Goal: Find contact information: Find contact information

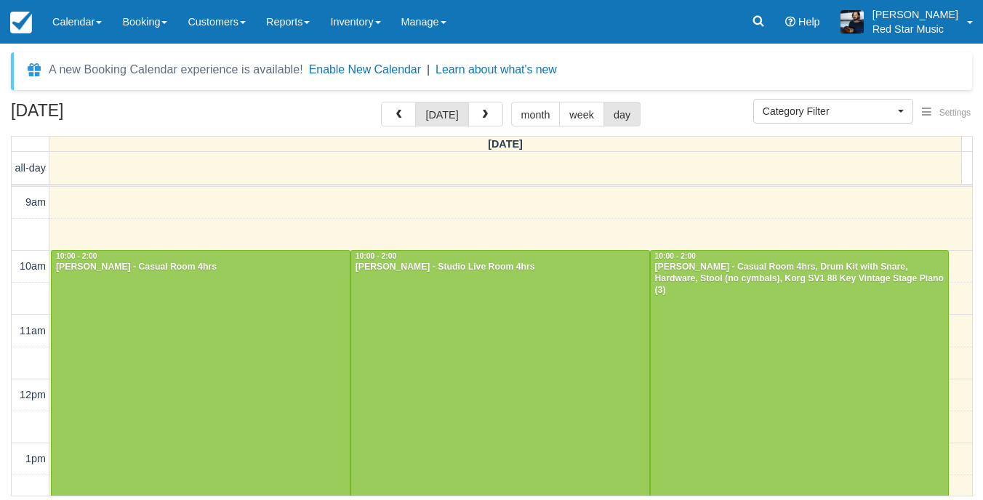
select select
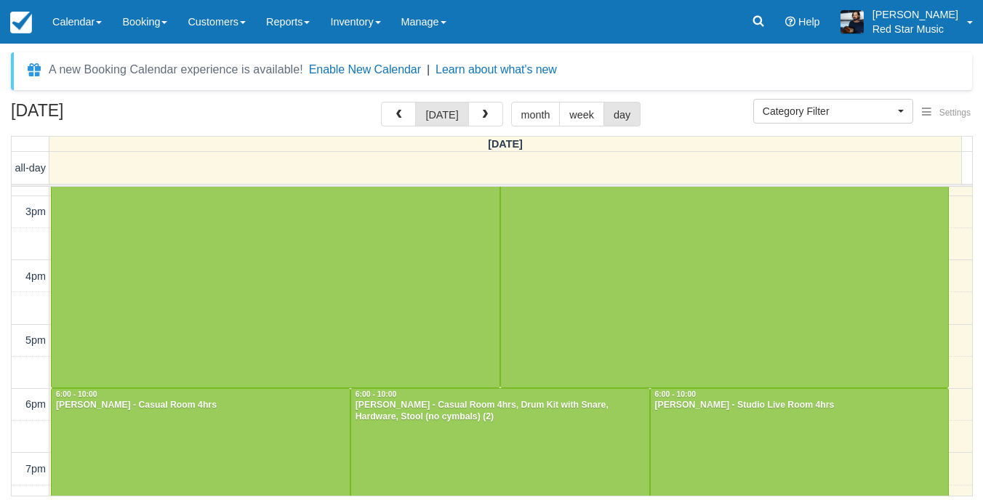
scroll to position [522, 0]
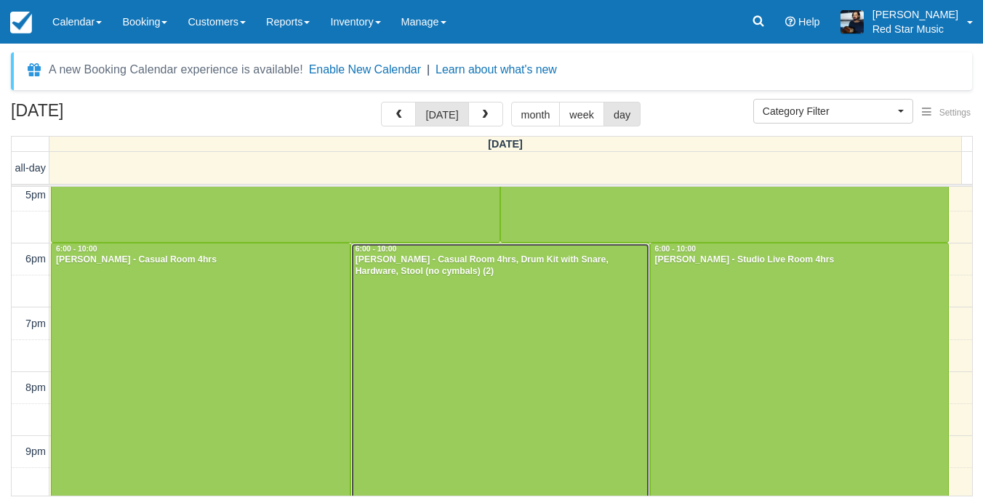
click at [498, 316] on div at bounding box center [500, 371] width 298 height 255
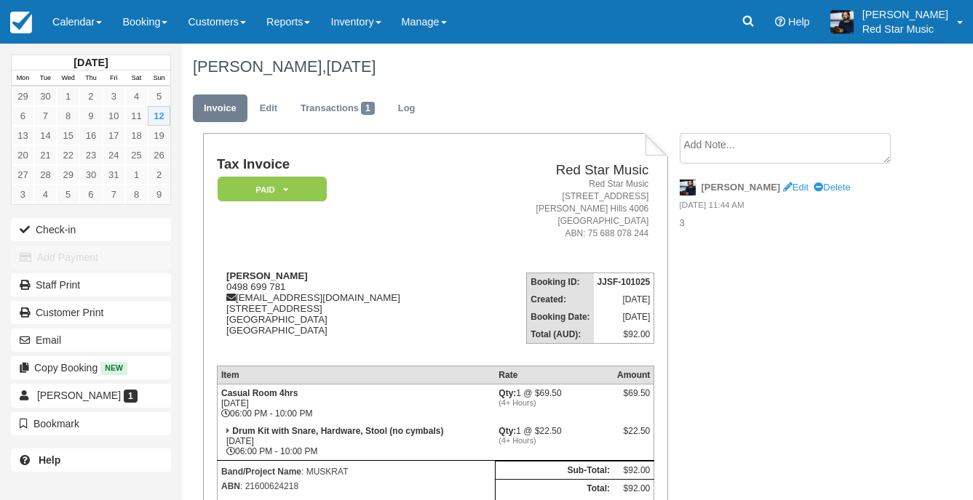
click at [775, 148] on textarea at bounding box center [784, 148] width 211 height 31
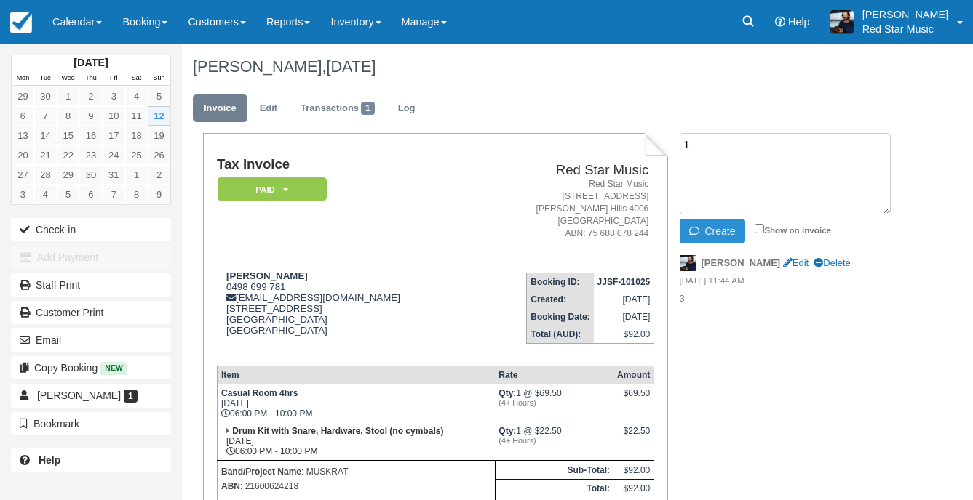
type textarea "1"
click at [719, 233] on button "Create" at bounding box center [711, 231] width 65 height 25
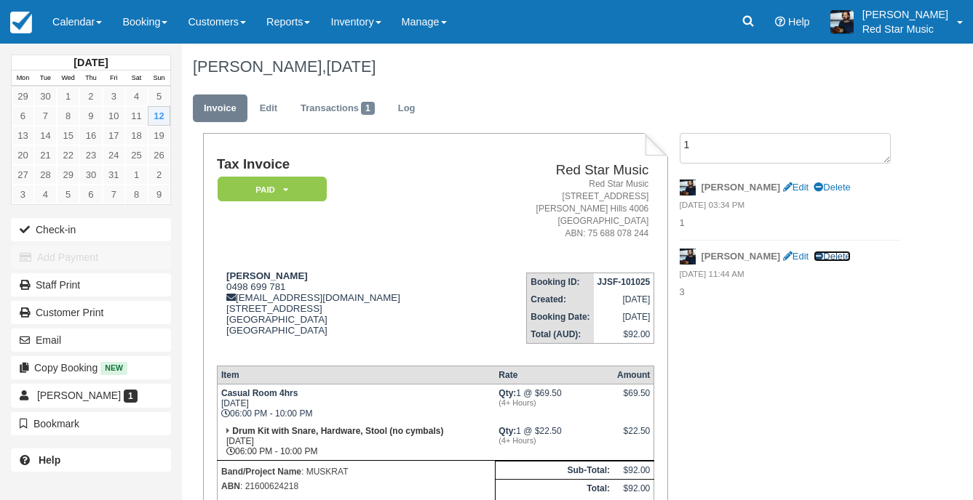
drag, startPoint x: 789, startPoint y: 255, endPoint x: 570, endPoint y: 71, distance: 286.6
click at [813, 255] on link "Delete" at bounding box center [831, 256] width 36 height 11
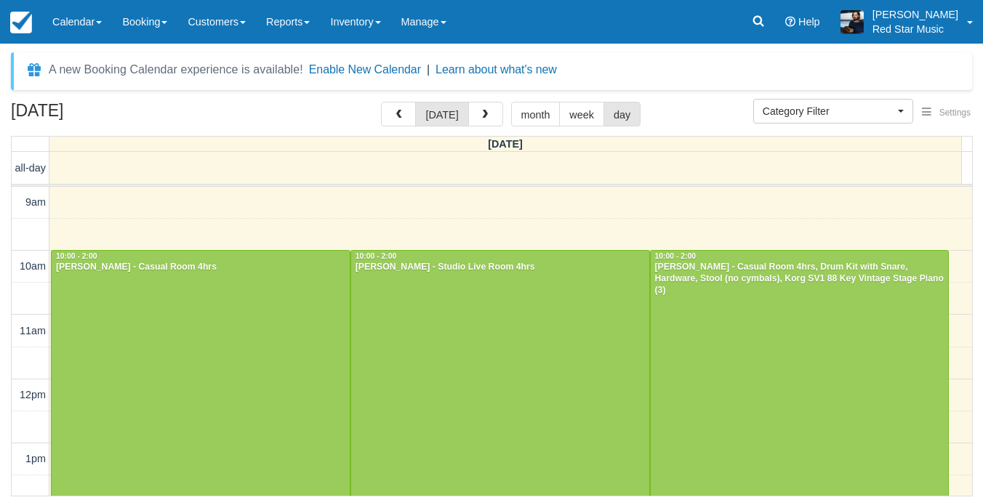
select select
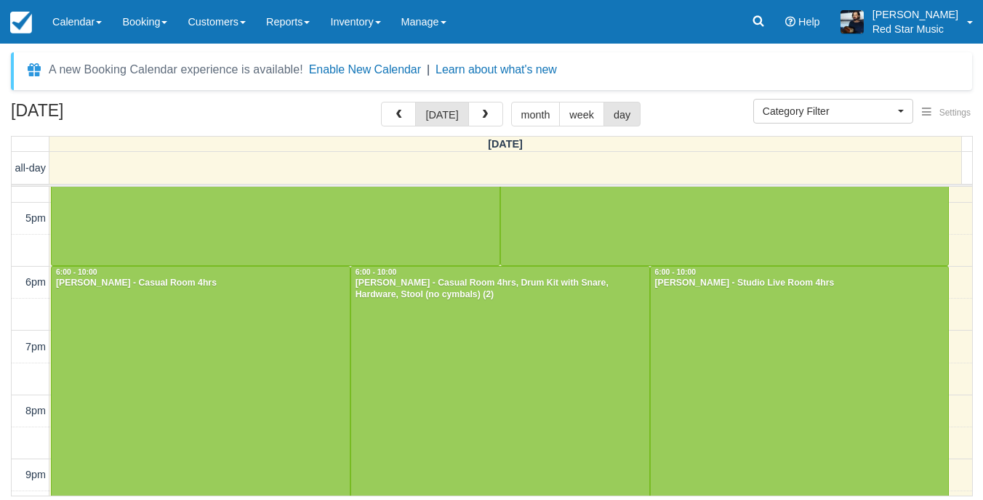
scroll to position [525, 0]
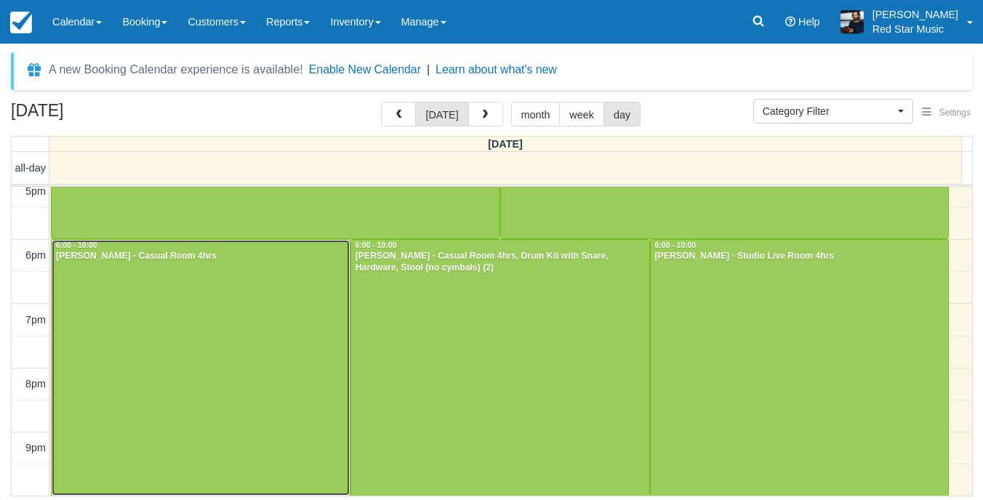
click at [246, 338] on div at bounding box center [201, 367] width 298 height 255
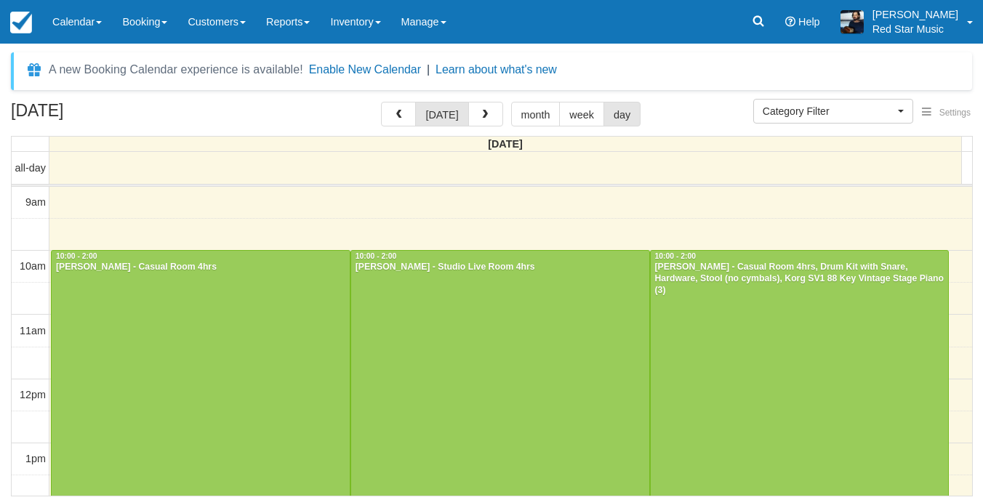
select select
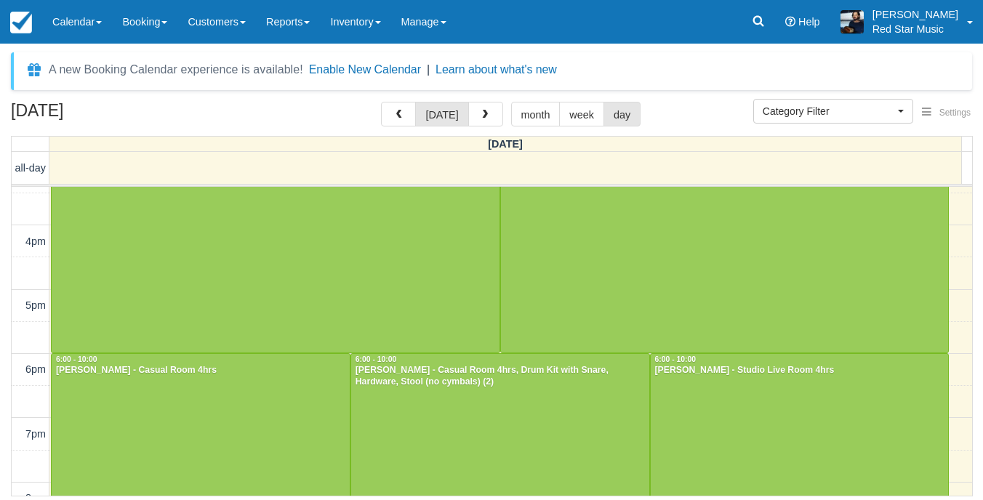
scroll to position [449, 0]
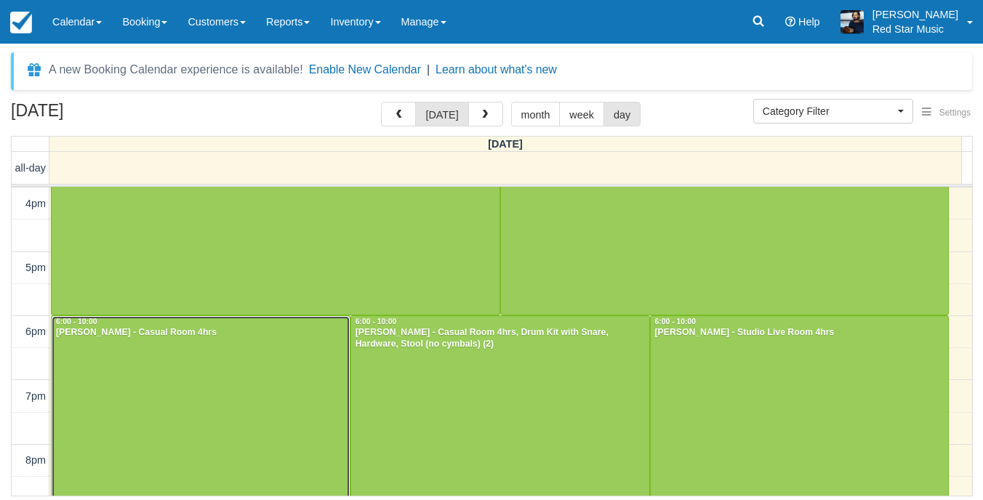
click at [220, 369] on div at bounding box center [201, 443] width 298 height 255
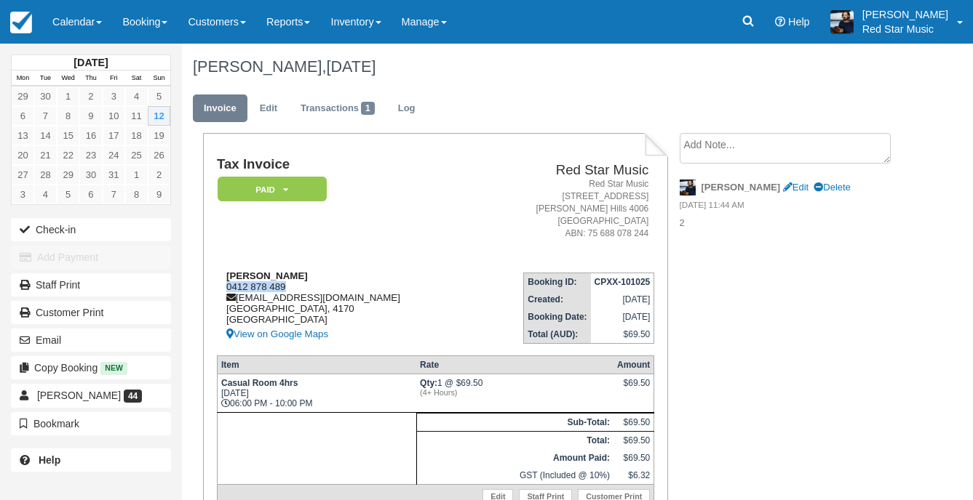
drag, startPoint x: 298, startPoint y: 282, endPoint x: 228, endPoint y: 282, distance: 69.8
click at [228, 282] on div "[PERSON_NAME] 0412 878 489 [EMAIL_ADDRESS][DOMAIN_NAME] [GEOGRAPHIC_DATA] [GEOG…" at bounding box center [344, 307] width 255 height 73
copy div "0412 878 489"
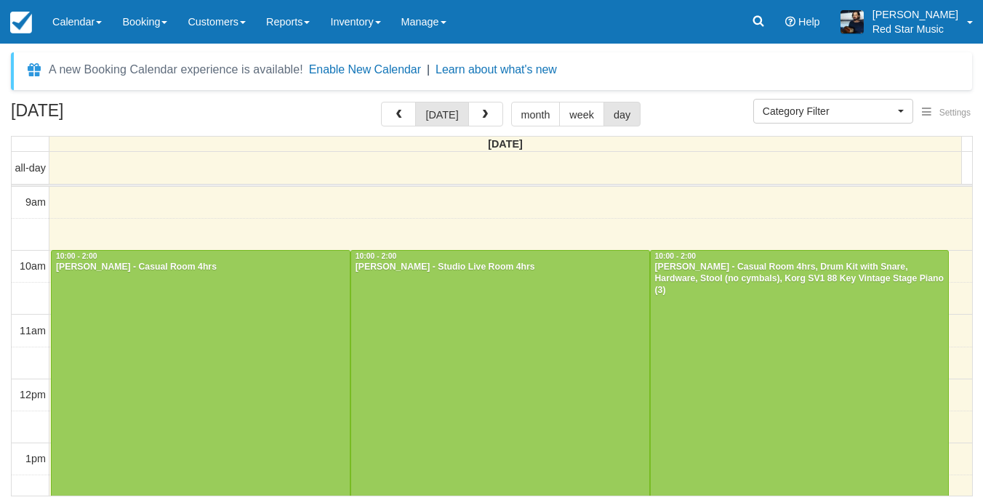
select select
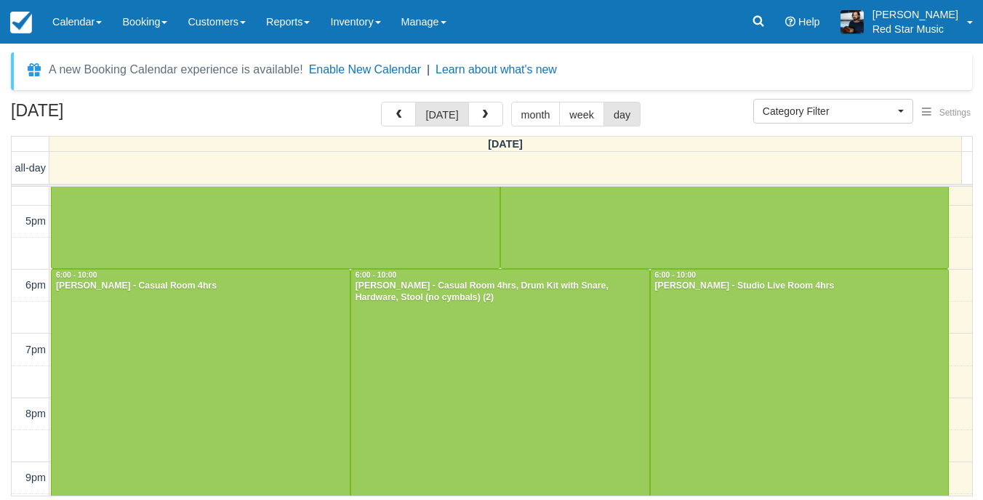
scroll to position [522, 0]
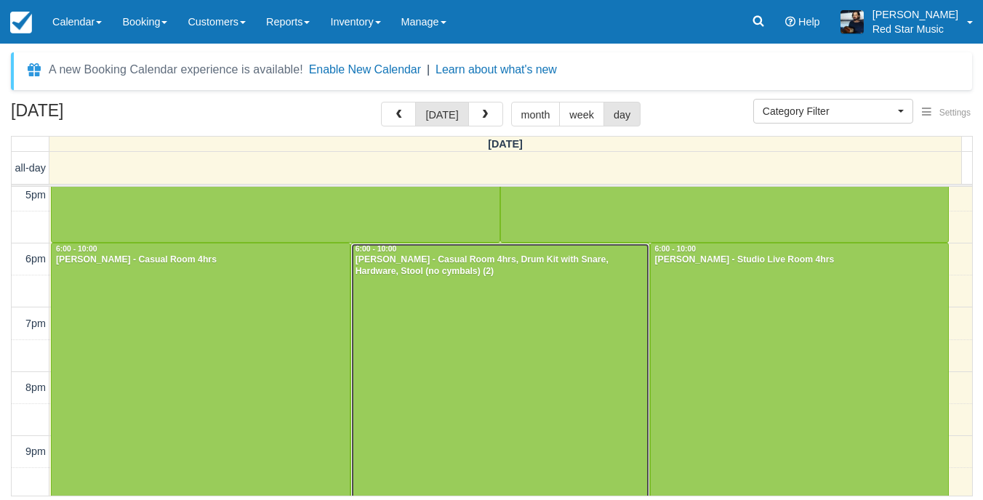
click at [508, 342] on div at bounding box center [500, 371] width 298 height 255
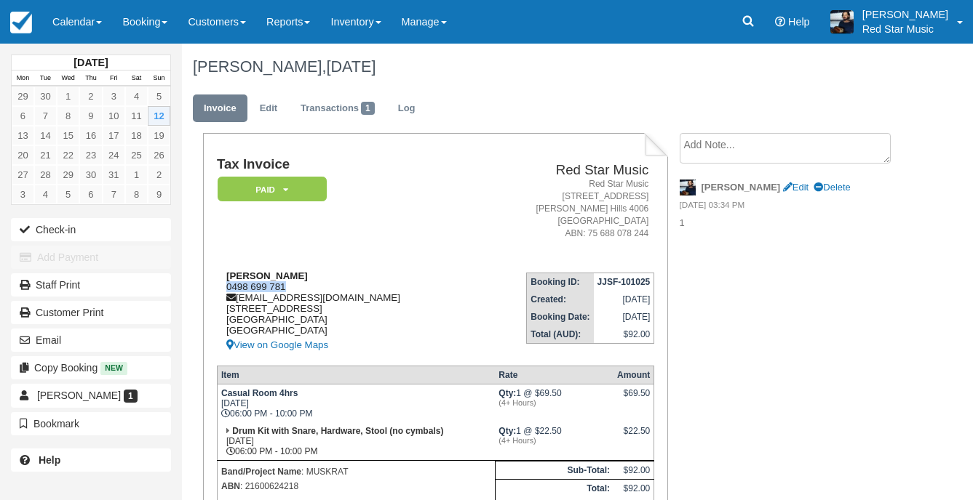
drag, startPoint x: 303, startPoint y: 282, endPoint x: 224, endPoint y: 284, distance: 78.6
click at [224, 284] on div "Jadon Patterson 0498 699 781 muskratband@outlook.com 58 Brighton Rd Highgate Hi…" at bounding box center [345, 313] width 257 height 84
copy div "0498 699 781"
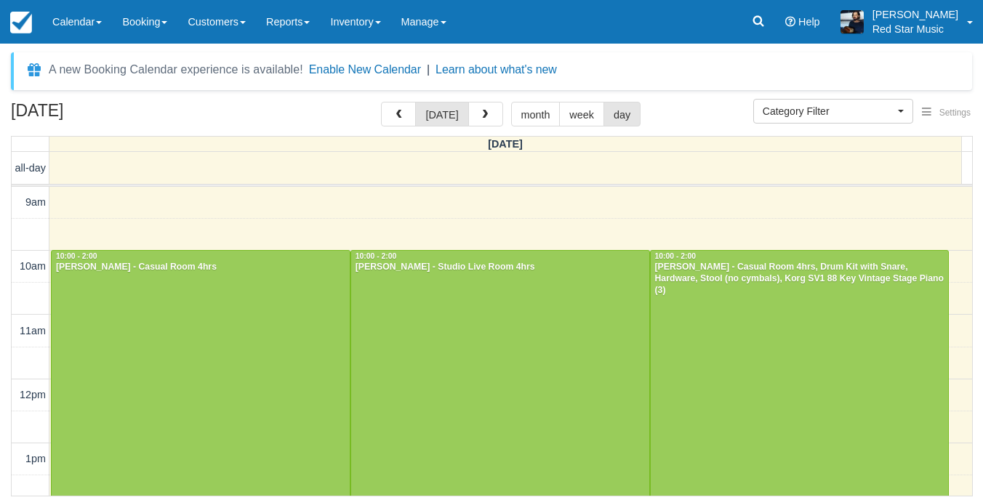
select select
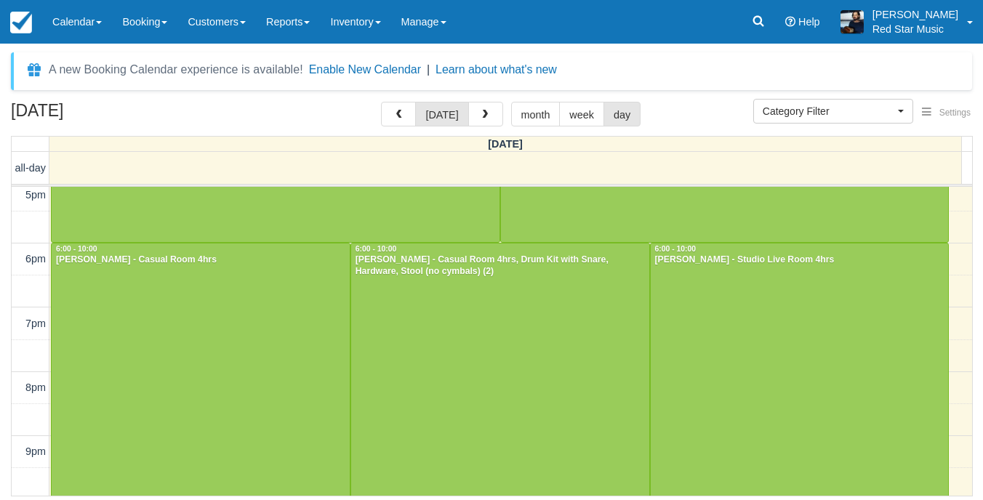
scroll to position [525, 0]
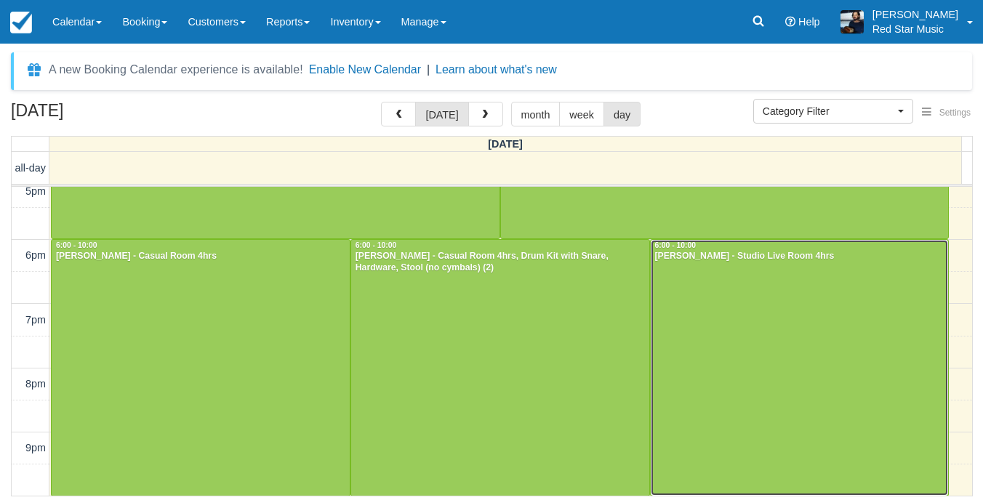
click at [764, 350] on div at bounding box center [800, 367] width 298 height 255
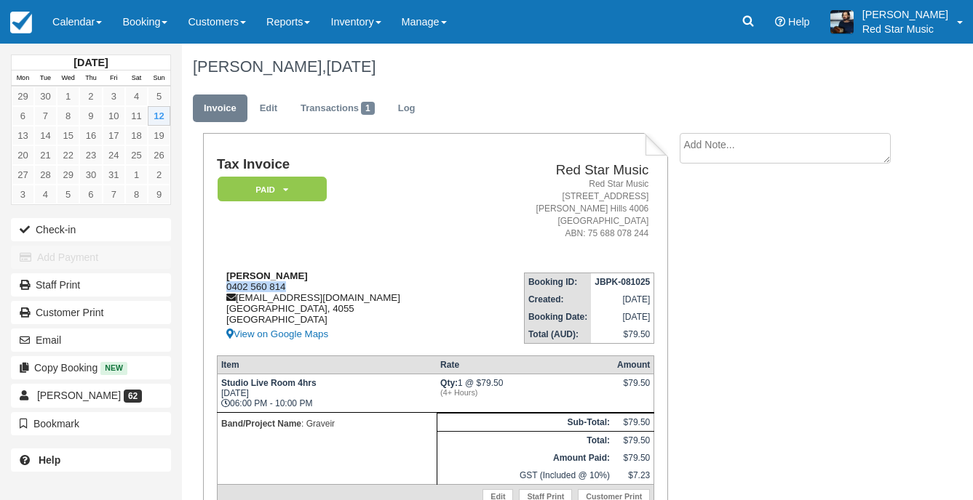
drag, startPoint x: 287, startPoint y: 284, endPoint x: 221, endPoint y: 290, distance: 65.8
click at [221, 290] on div "[PERSON_NAME] 0402 560 814 [EMAIL_ADDRESS][DOMAIN_NAME] [GEOGRAPHIC_DATA] View …" at bounding box center [344, 307] width 255 height 73
copy div "0402 560 814"
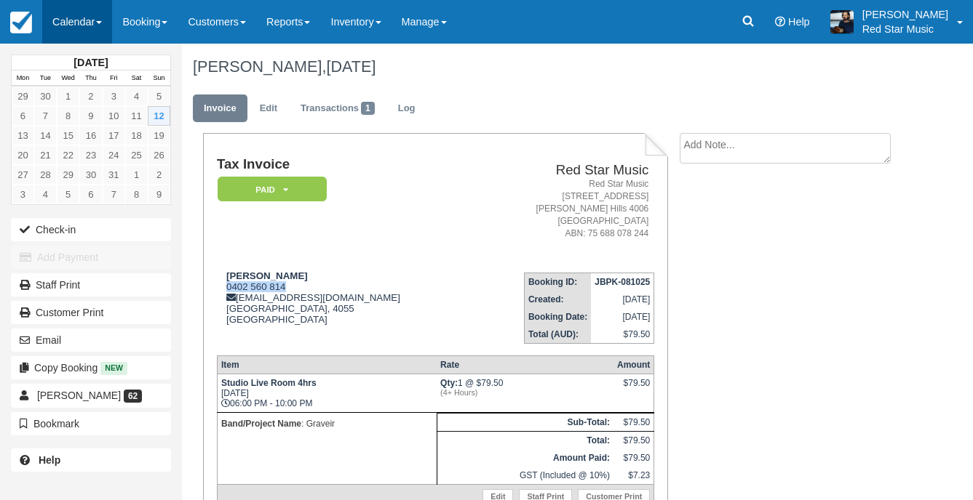
click at [58, 15] on link "Calendar" at bounding box center [77, 22] width 70 height 44
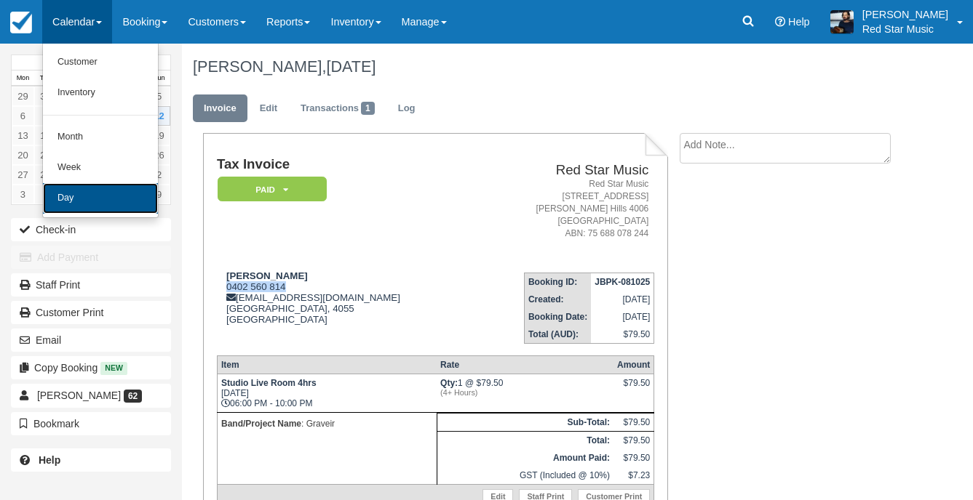
click at [105, 196] on link "Day" at bounding box center [100, 198] width 115 height 31
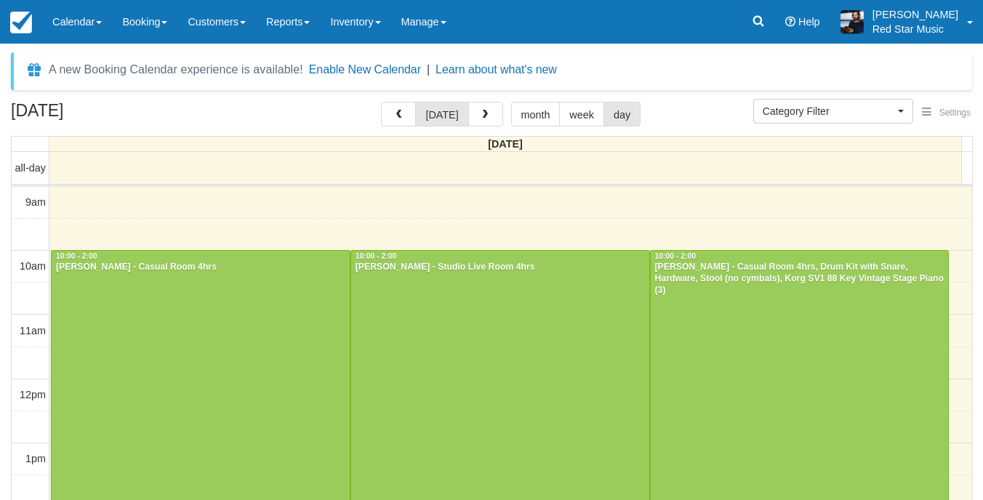
select select
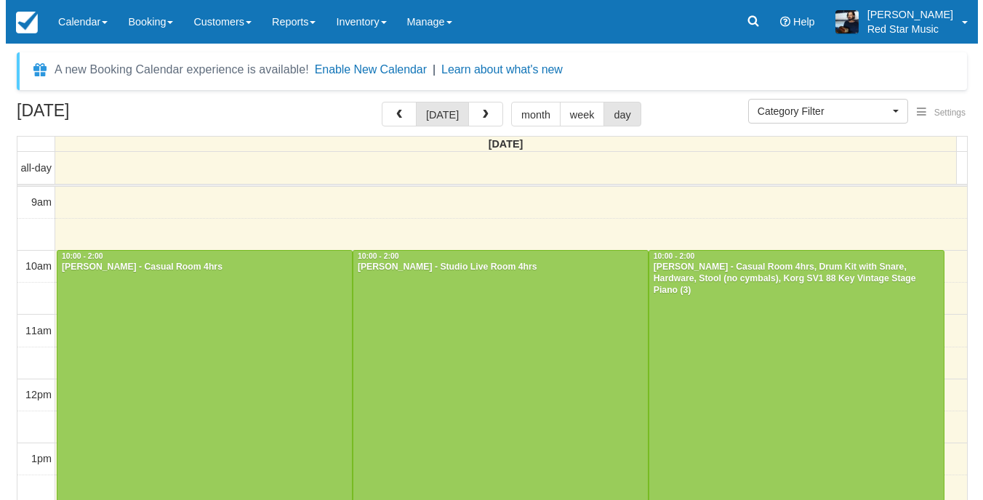
scroll to position [158, 0]
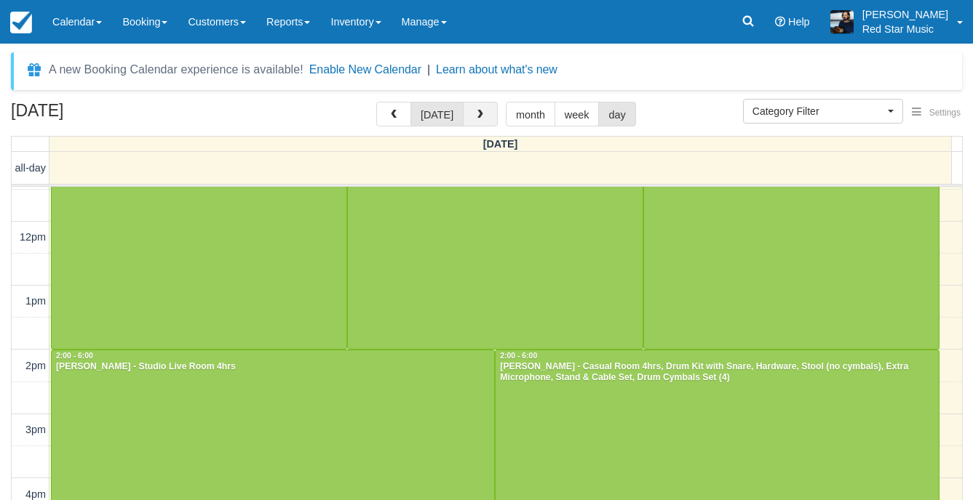
click at [468, 110] on button "button" at bounding box center [480, 114] width 35 height 25
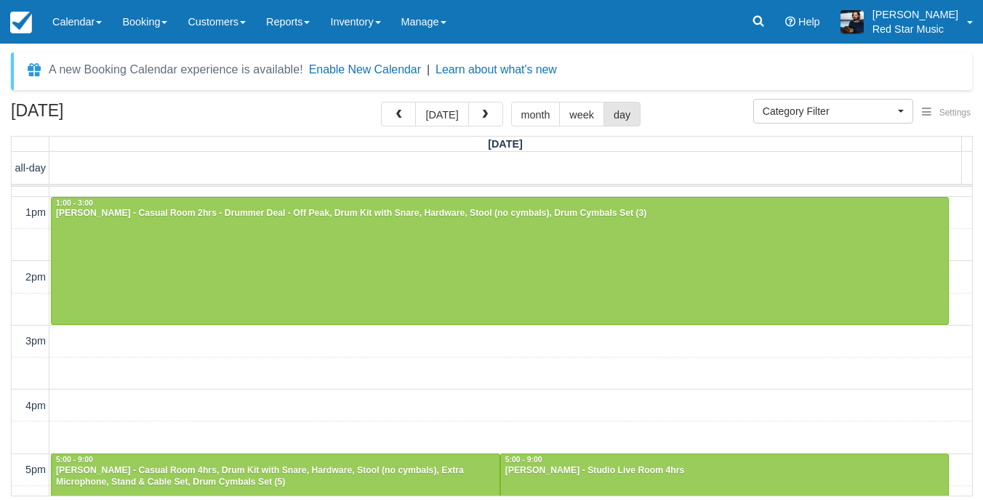
scroll to position [241, 0]
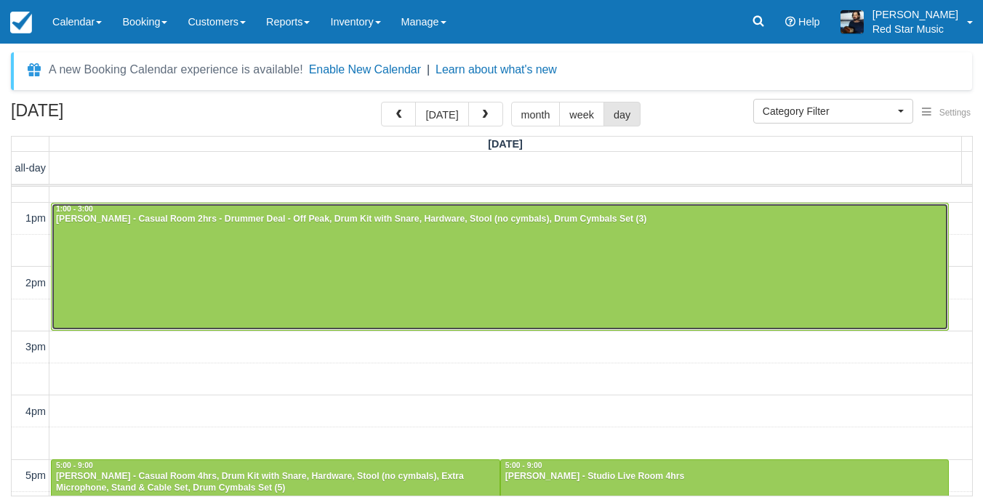
click at [401, 282] on div at bounding box center [500, 267] width 897 height 127
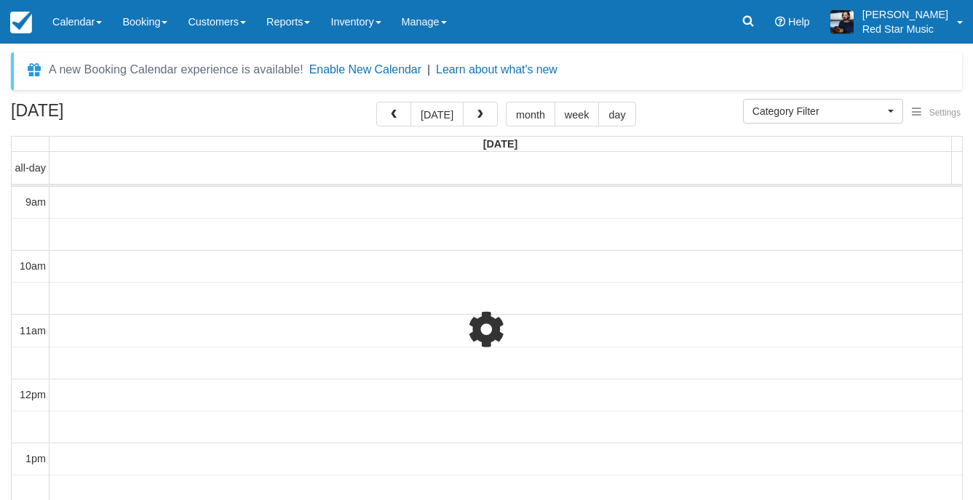
select select
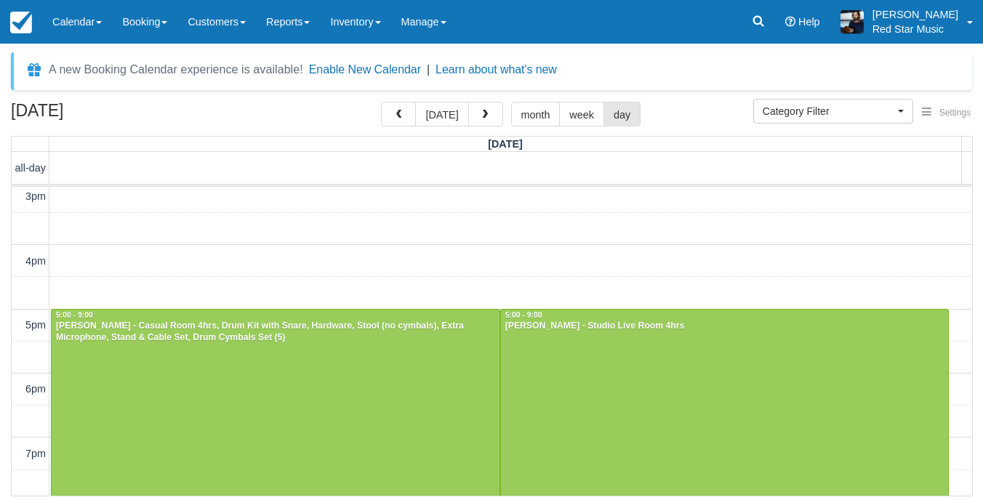
scroll to position [449, 0]
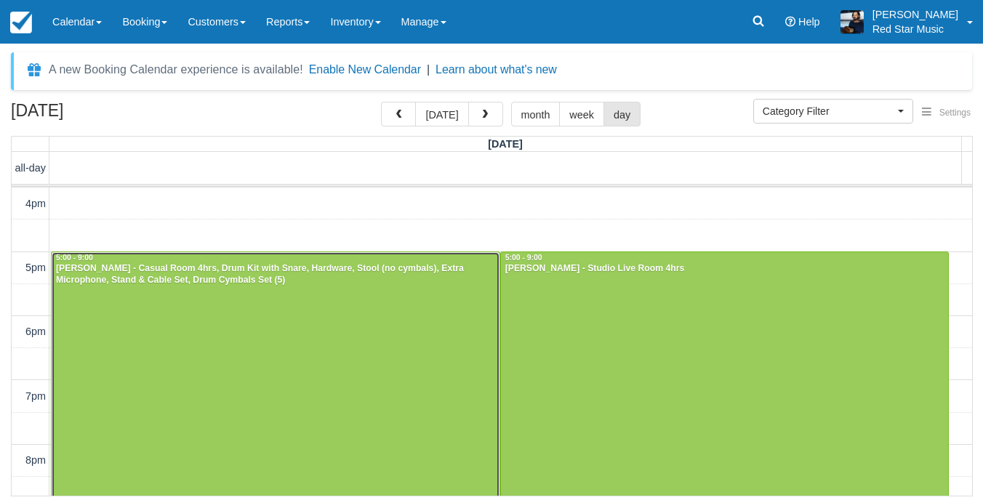
click at [271, 296] on div at bounding box center [276, 379] width 448 height 255
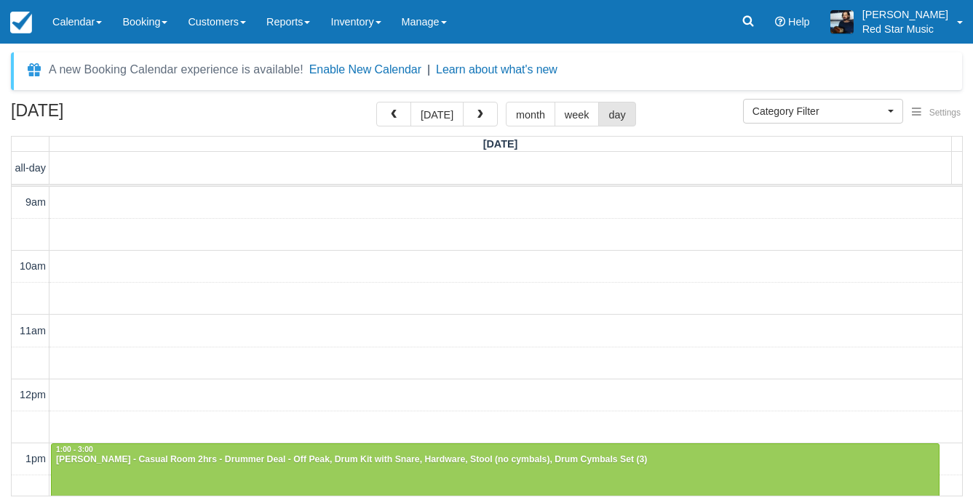
select select
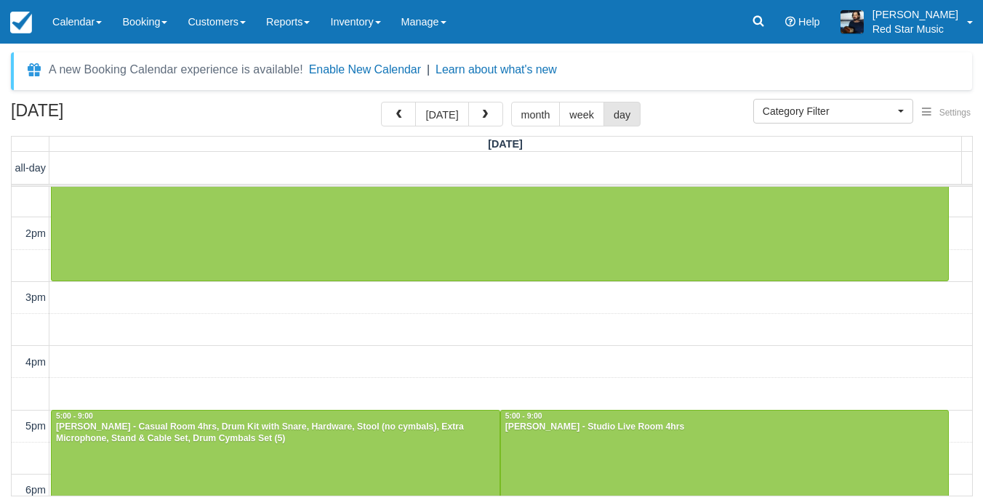
scroll to position [461, 0]
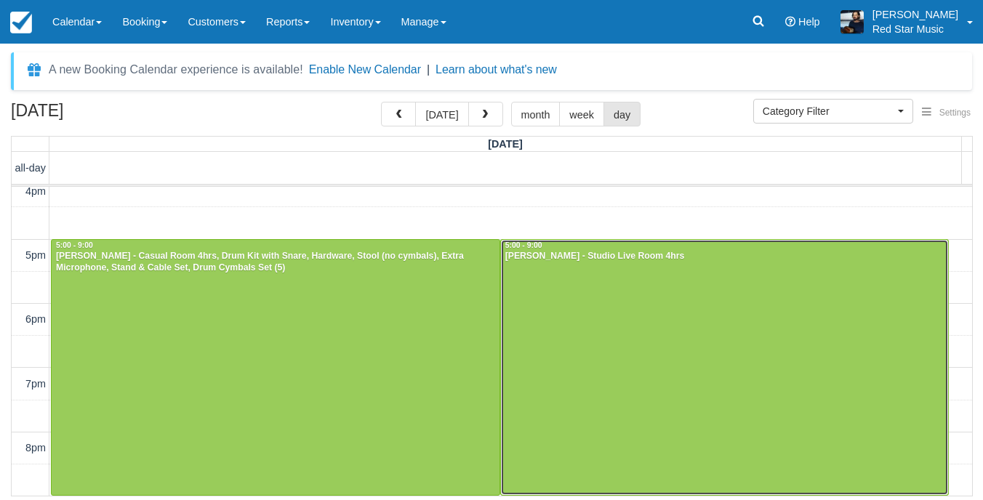
click at [707, 337] on div at bounding box center [725, 367] width 448 height 255
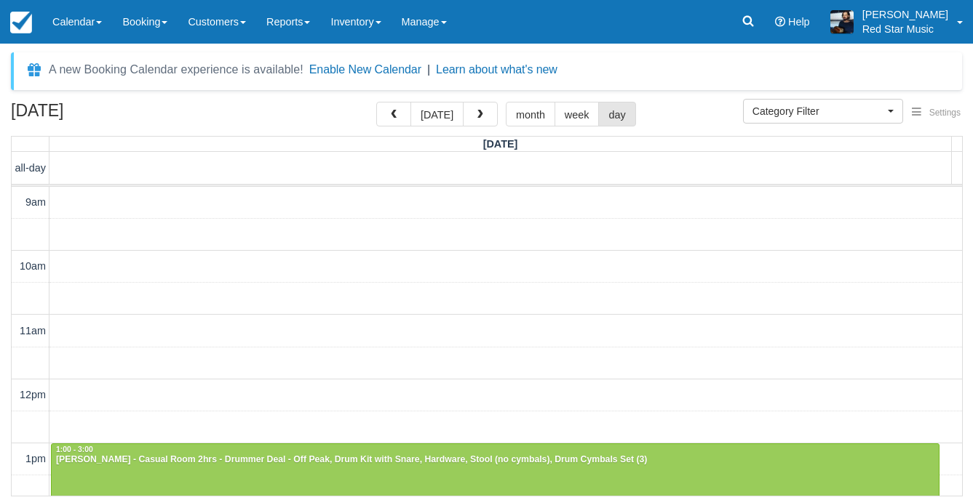
select select
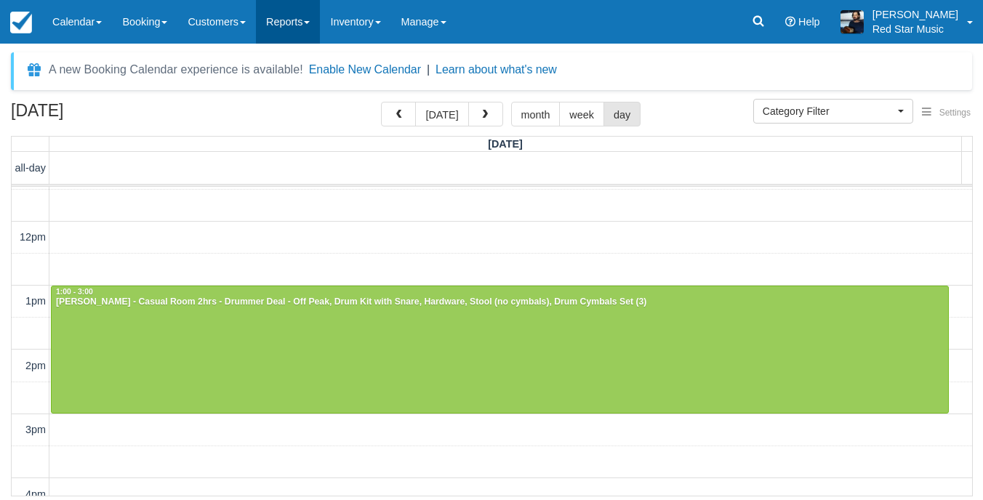
click at [300, 21] on link "Reports" at bounding box center [288, 22] width 64 height 44
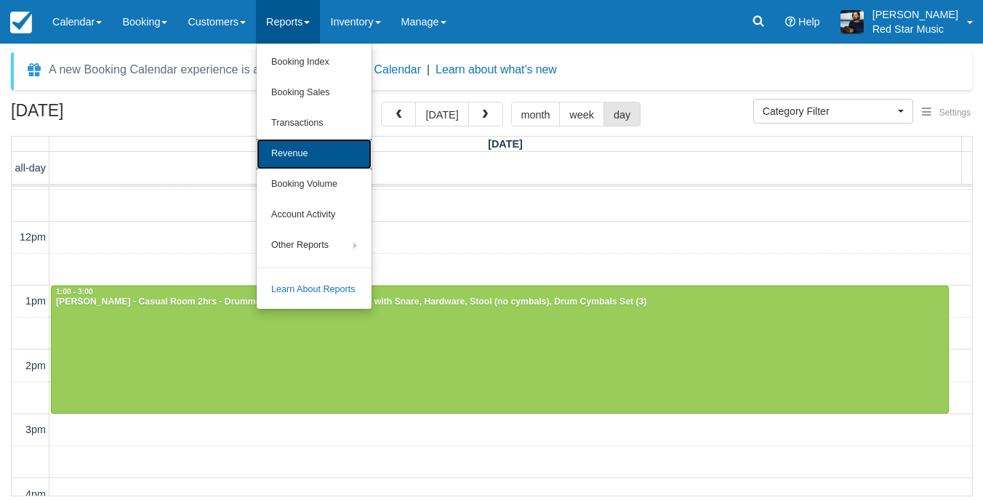
click at [311, 157] on link "Revenue" at bounding box center [314, 154] width 115 height 31
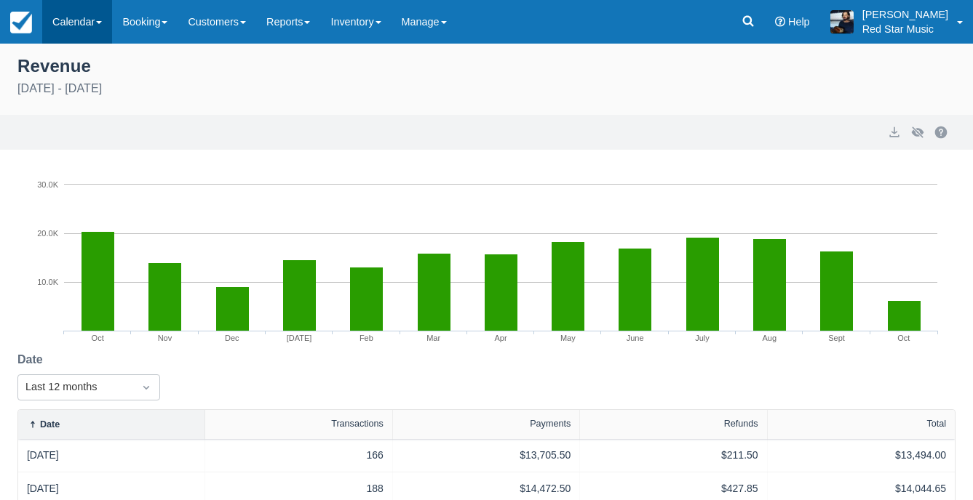
click at [90, 26] on link "Calendar" at bounding box center [77, 22] width 70 height 44
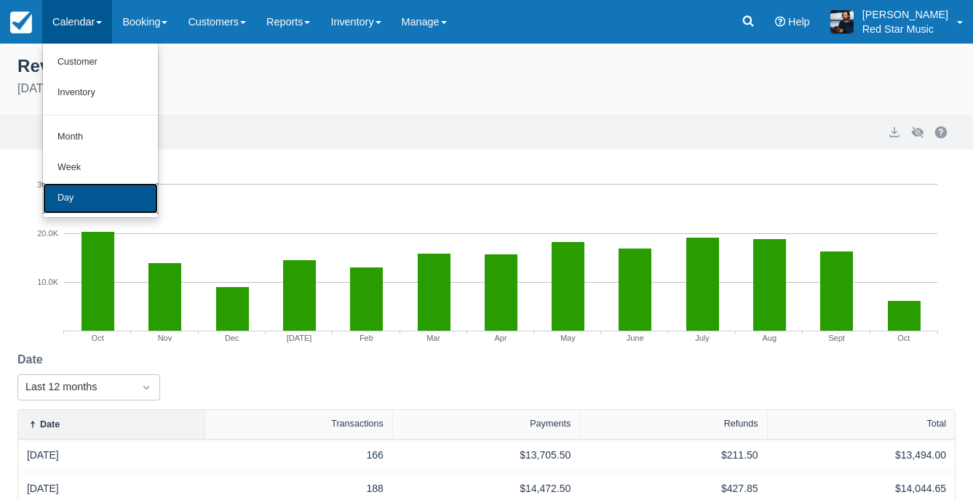
click at [102, 188] on link "Day" at bounding box center [100, 198] width 115 height 31
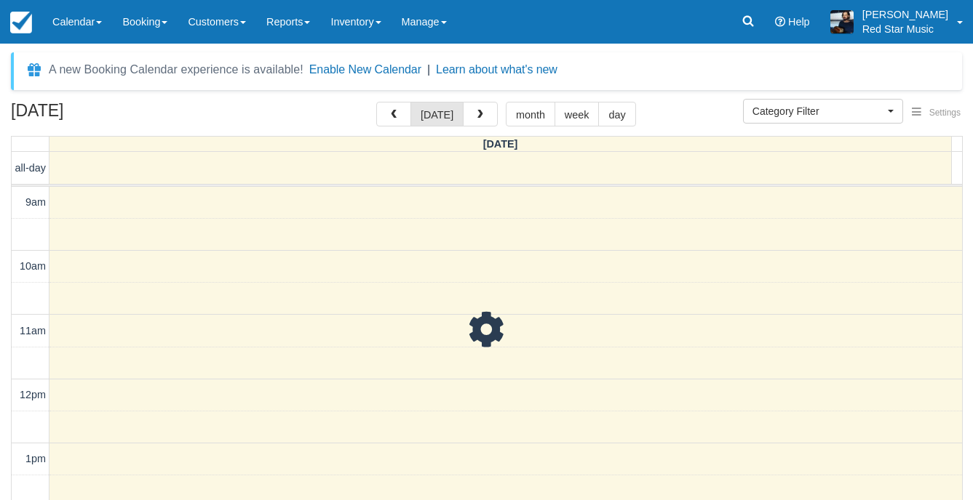
select select
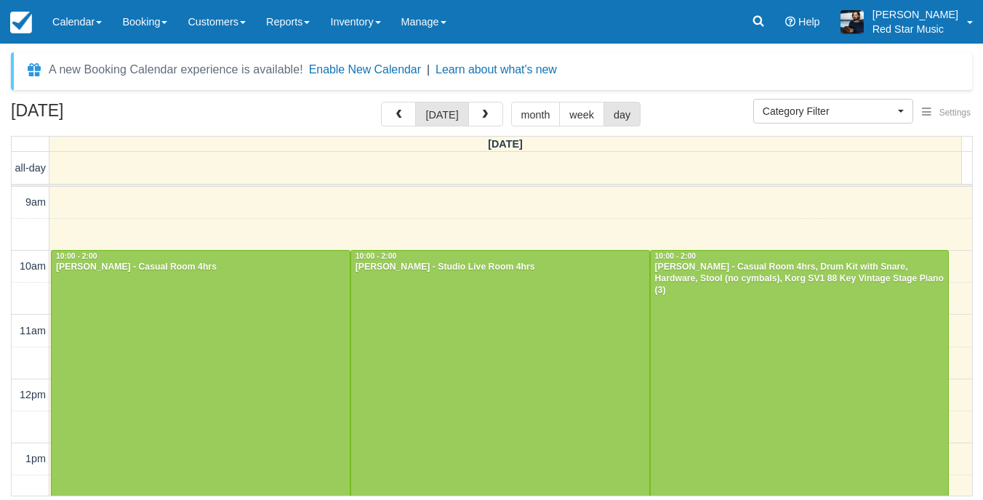
scroll to position [158, 0]
